Goal: Information Seeking & Learning: Understand process/instructions

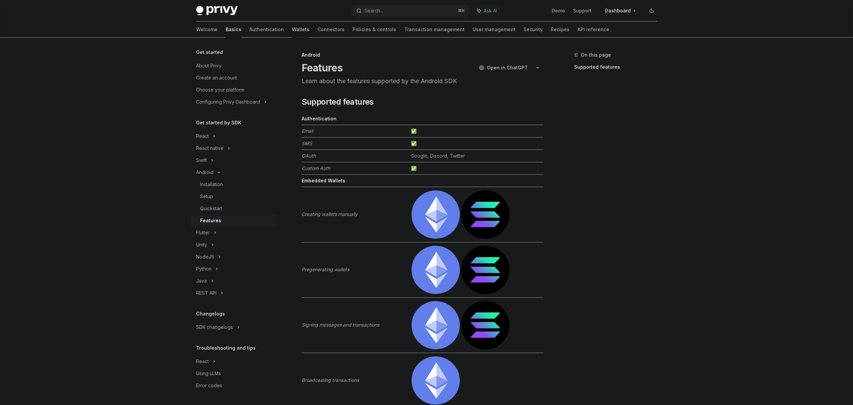
click at [292, 29] on link "Wallets" at bounding box center [300, 29] width 17 height 16
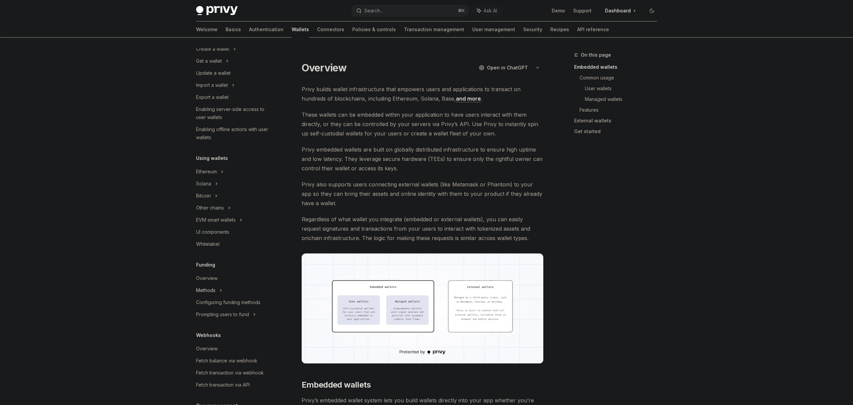
scroll to position [77, 0]
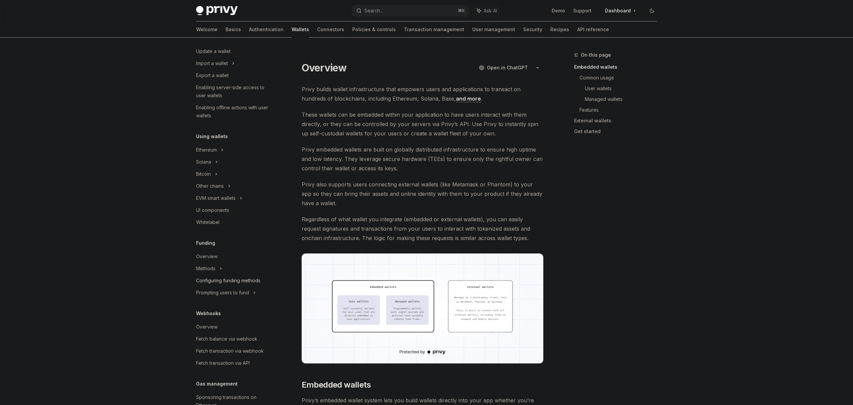
click at [218, 283] on div "Configuring funding methods" at bounding box center [228, 281] width 64 height 8
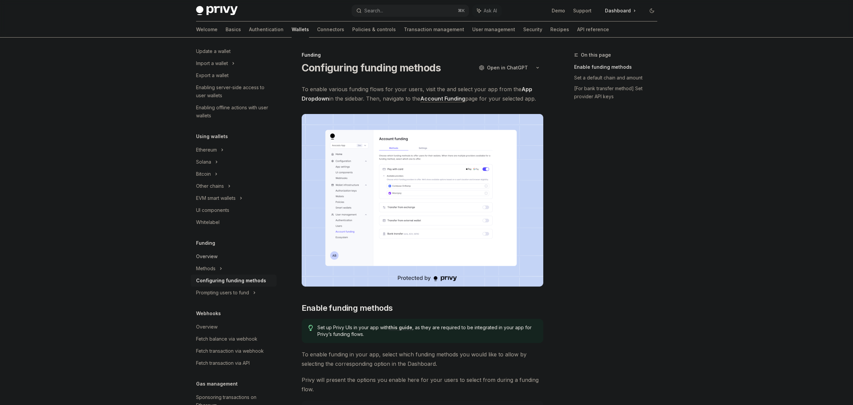
click at [205, 254] on div "Overview" at bounding box center [206, 256] width 21 height 8
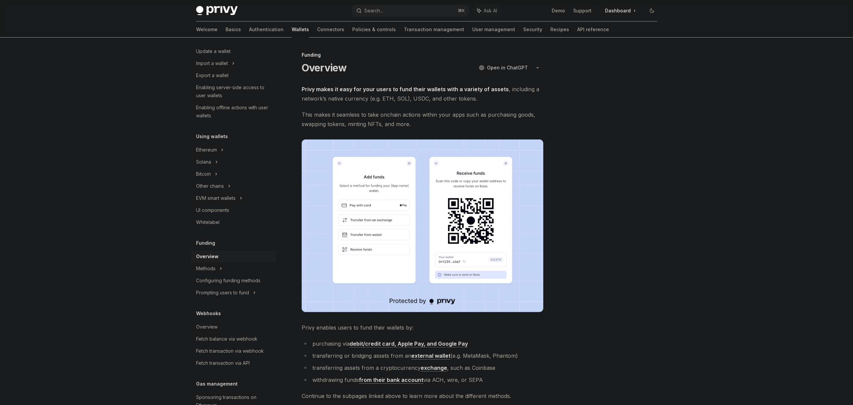
click at [702, 228] on div "Privy Docs home page Search... ⌘ K Ask AI Demo Support Dashboard Dashboard Sear…" at bounding box center [426, 263] width 853 height 526
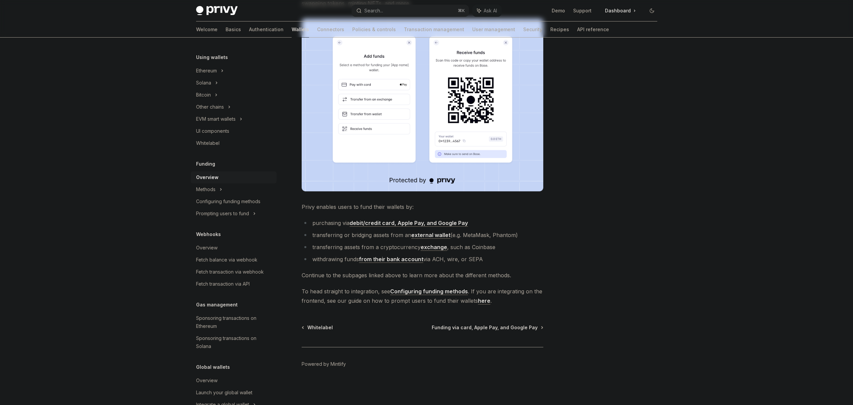
scroll to position [175, 0]
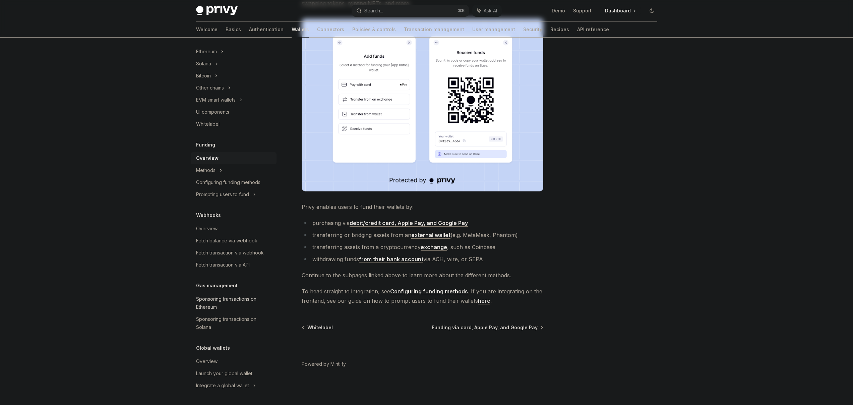
click at [218, 301] on div "Sponsoring transactions on Ethereum" at bounding box center [234, 303] width 76 height 16
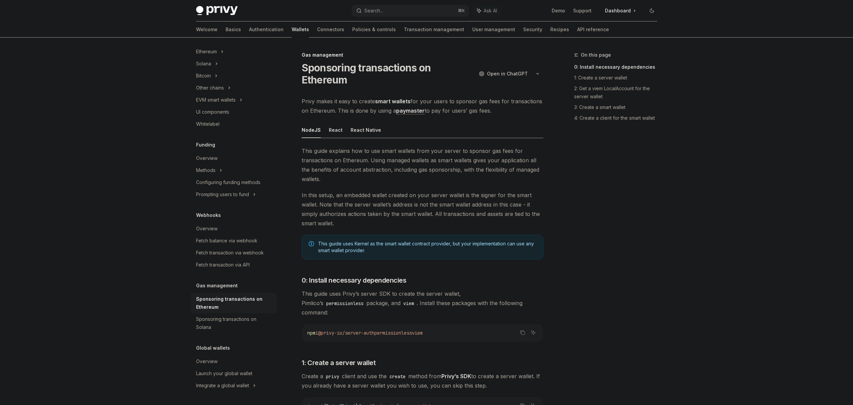
click at [652, 206] on div "On this page 0: Install necessary dependencies 1: Create a server wallet 2: Get…" at bounding box center [612, 228] width 102 height 354
type textarea "*"
